Goal: Task Accomplishment & Management: Manage account settings

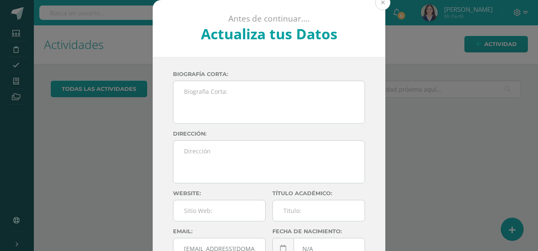
click at [379, 4] on button at bounding box center [382, 2] width 15 height 15
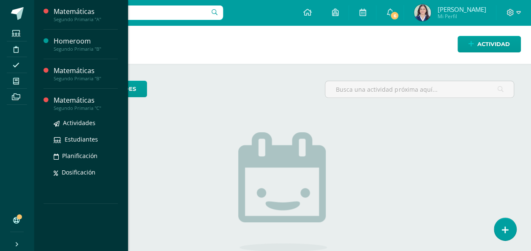
click at [68, 98] on div "Matemáticas" at bounding box center [86, 101] width 64 height 10
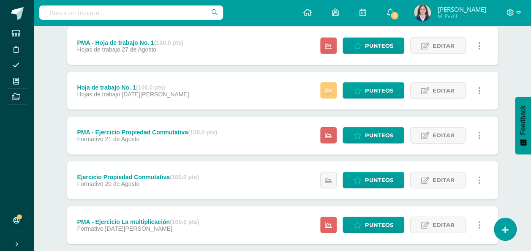
scroll to position [973, 0]
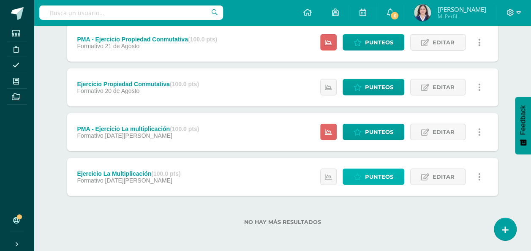
click at [392, 174] on span "Punteos" at bounding box center [379, 177] width 28 height 16
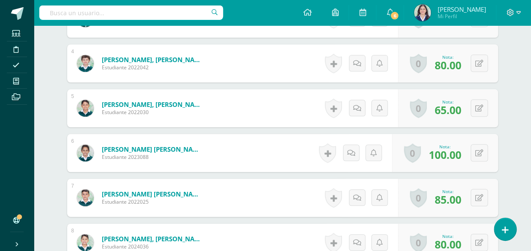
scroll to position [387, 0]
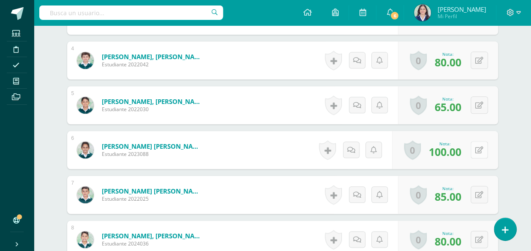
click at [477, 151] on icon at bounding box center [480, 150] width 8 height 7
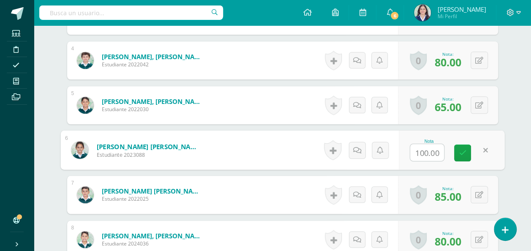
scroll to position [387, 0]
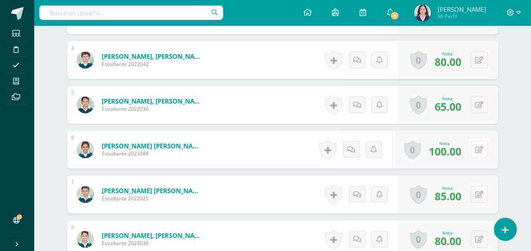
click at [476, 150] on button at bounding box center [479, 149] width 17 height 17
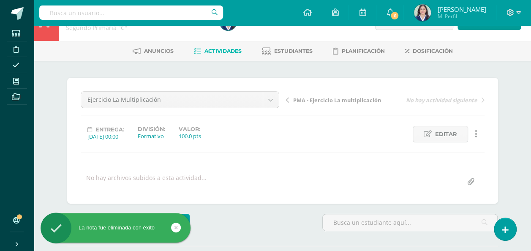
scroll to position [0, 0]
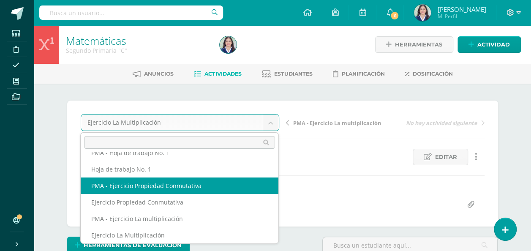
scroll to position [278, 0]
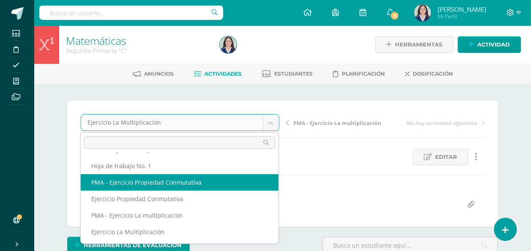
select select "/dashboard/teacher/grade-activity/260074/"
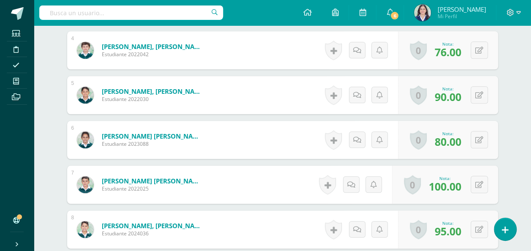
scroll to position [390, 0]
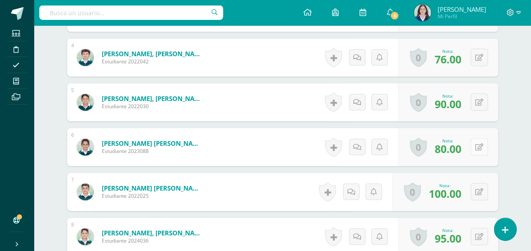
click at [479, 148] on icon at bounding box center [480, 147] width 8 height 7
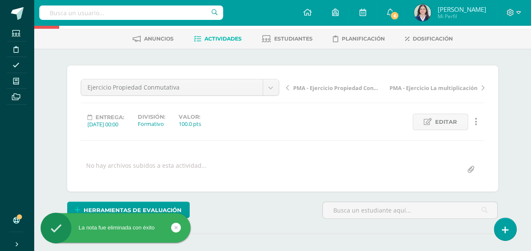
scroll to position [0, 0]
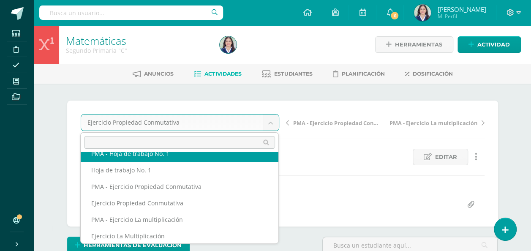
scroll to position [278, 0]
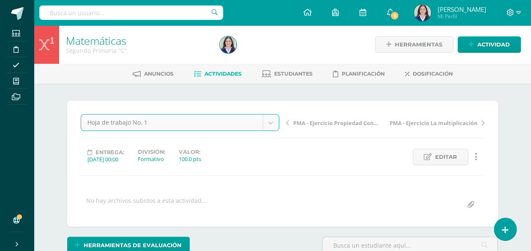
select select "/dashboard/teacher/grade-activity/260951/"
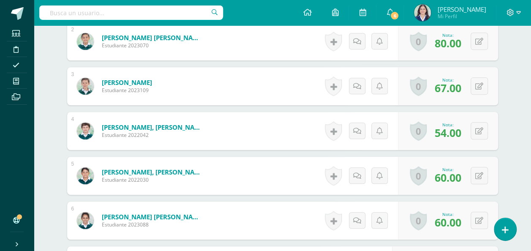
scroll to position [323, 0]
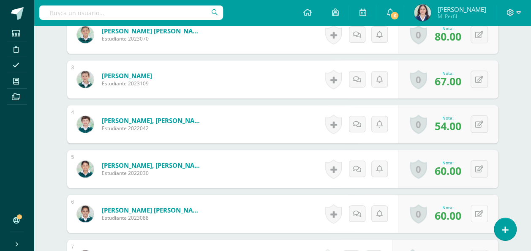
click at [477, 215] on icon at bounding box center [480, 214] width 8 height 7
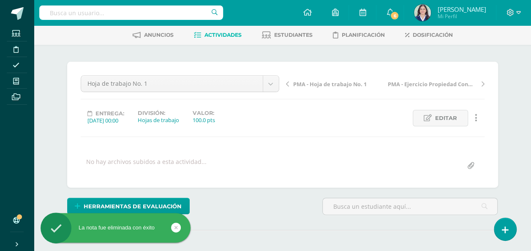
scroll to position [0, 0]
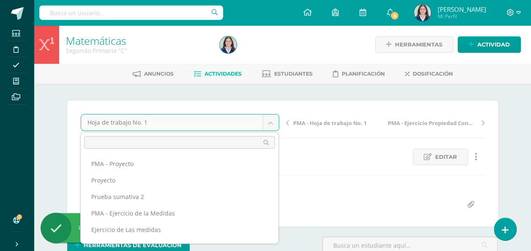
scroll to position [209, 0]
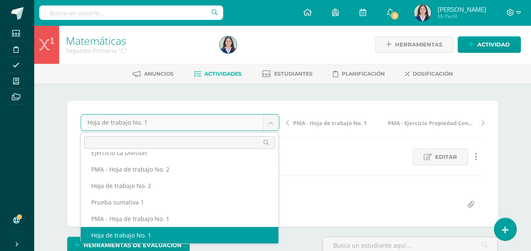
select select "/dashboard/teacher/grade-activity/260977/"
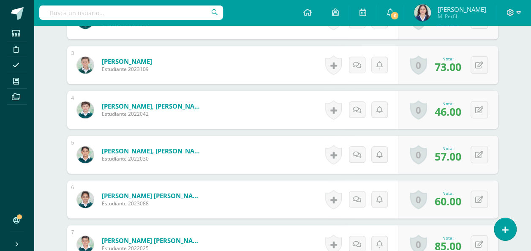
scroll to position [340, 0]
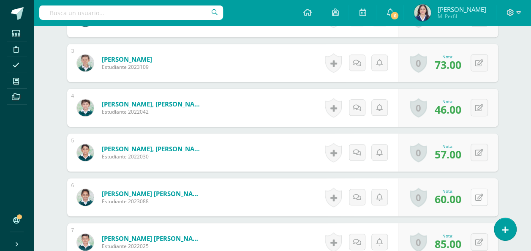
click at [479, 196] on icon at bounding box center [480, 197] width 8 height 7
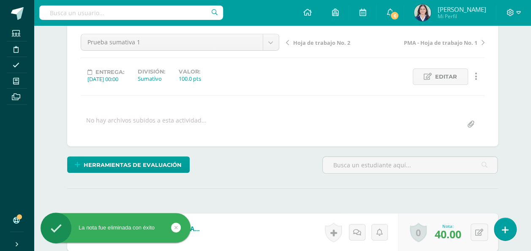
scroll to position [0, 0]
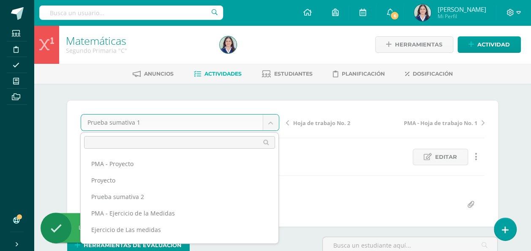
scroll to position [176, 0]
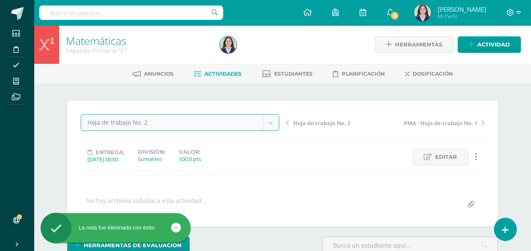
select select "/dashboard/teacher/grade-activity/260957/"
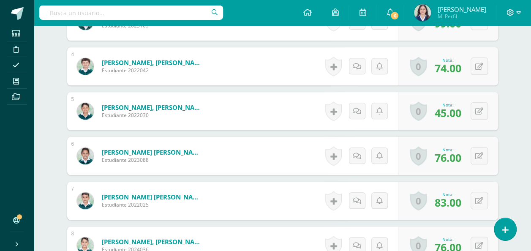
scroll to position [381, 0]
click at [480, 156] on icon at bounding box center [480, 155] width 8 height 7
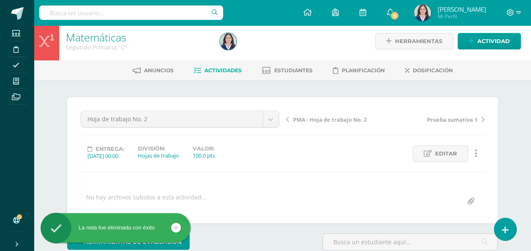
scroll to position [0, 0]
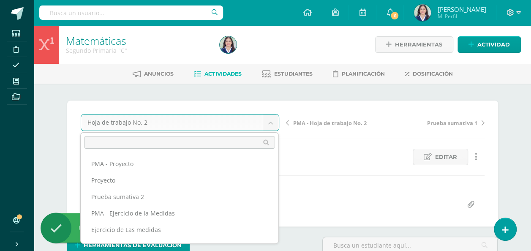
scroll to position [159, 0]
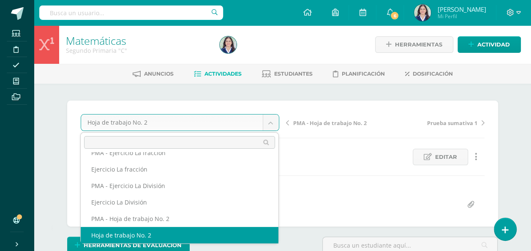
select select "/dashboard/teacher/grade-activity/260935/"
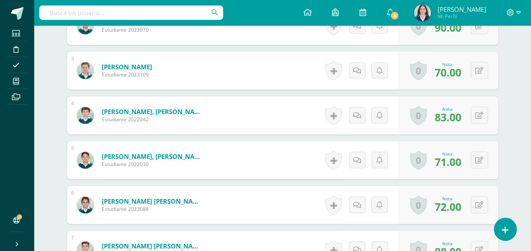
scroll to position [333, 0]
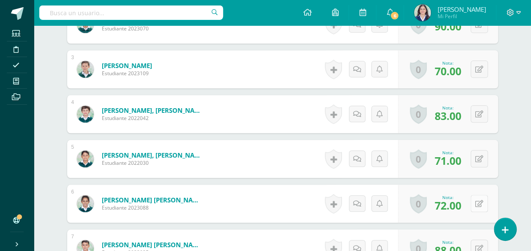
click at [478, 206] on button at bounding box center [479, 203] width 17 height 17
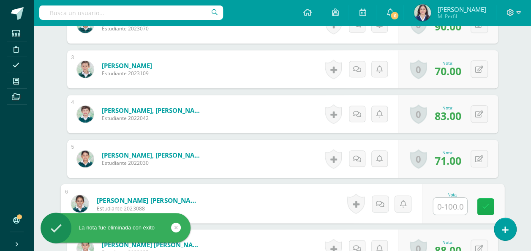
click at [485, 207] on icon at bounding box center [486, 206] width 8 height 7
click at [464, 204] on input "text" at bounding box center [450, 206] width 34 height 17
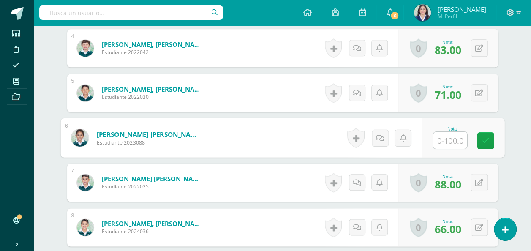
scroll to position [393, 0]
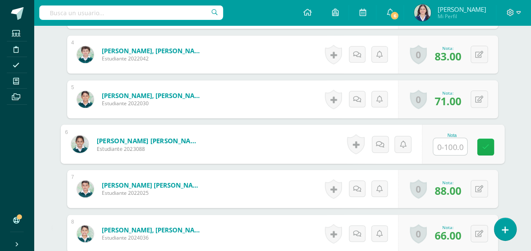
click at [486, 145] on icon at bounding box center [486, 146] width 8 height 7
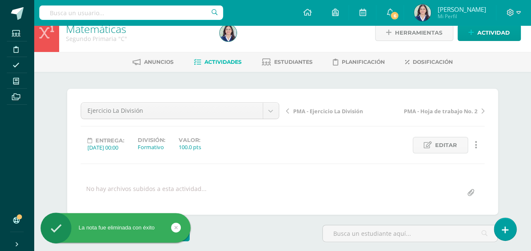
scroll to position [0, 0]
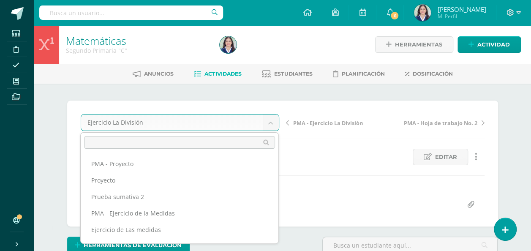
scroll to position [126, 0]
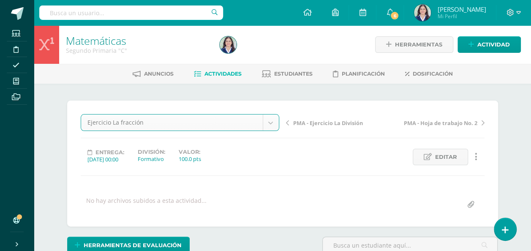
select select "/dashboard/teacher/grade-activity/260941/"
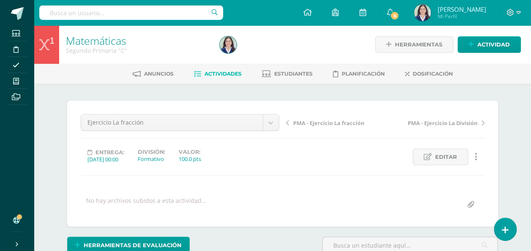
click at [215, 71] on span "Actividades" at bounding box center [223, 74] width 37 height 6
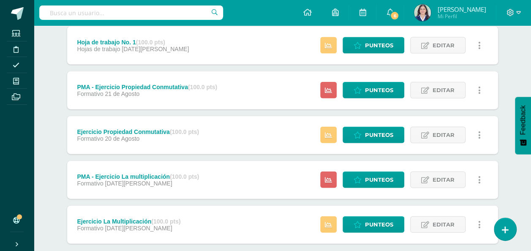
scroll to position [973, 0]
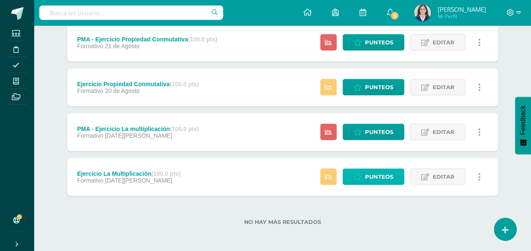
click at [376, 177] on span "Punteos" at bounding box center [379, 177] width 28 height 16
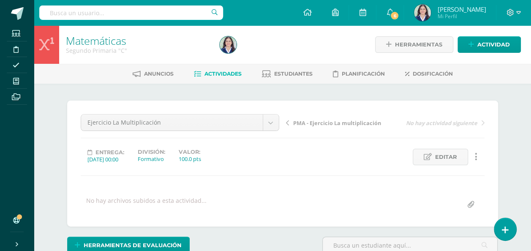
click at [219, 79] on link "Actividades" at bounding box center [218, 74] width 48 height 14
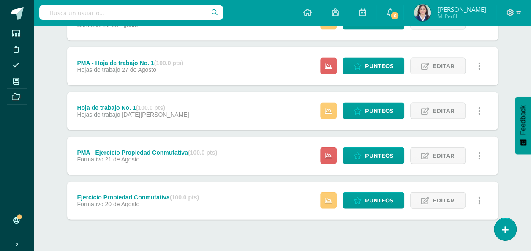
scroll to position [880, 0]
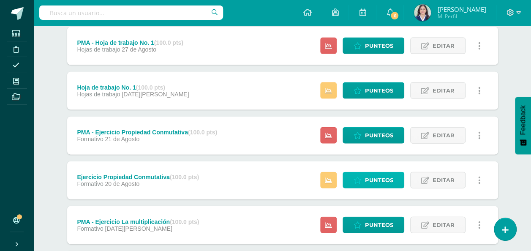
click at [378, 181] on span "Punteos" at bounding box center [379, 181] width 28 height 16
click at [378, 178] on span "Punteos" at bounding box center [379, 181] width 28 height 16
